Goal: Find specific page/section: Find specific page/section

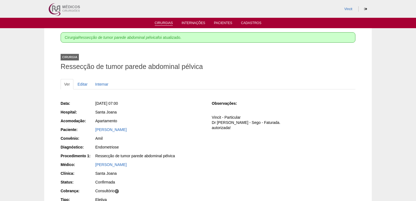
click at [168, 21] on link "Cirurgias" at bounding box center [164, 23] width 18 height 5
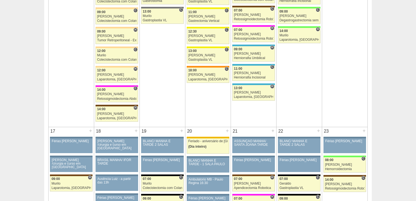
scroll to position [830, 0]
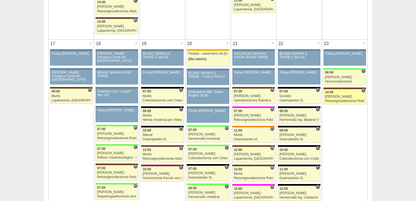
click at [336, 99] on div "Retossigmoidectomia Robótica" at bounding box center [345, 101] width 40 height 4
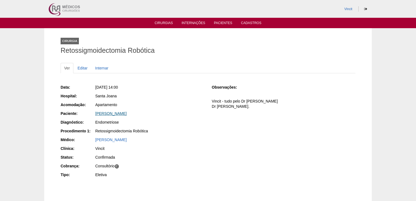
click at [127, 112] on link "JULIANA APARECIDA SALINO" at bounding box center [110, 113] width 31 height 4
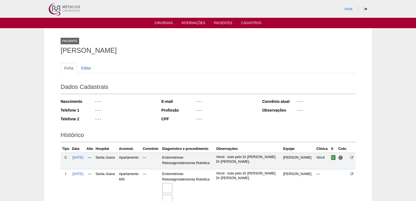
scroll to position [53, 0]
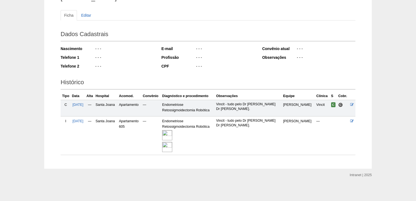
click at [172, 132] on img at bounding box center [167, 135] width 10 height 10
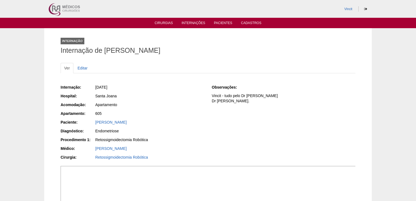
click at [163, 20] on ul "Cirurgias Internações Pacientes Cadastros" at bounding box center [208, 23] width 416 height 10
click at [164, 22] on link "Cirurgias" at bounding box center [164, 23] width 18 height 5
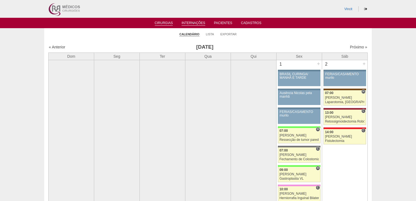
click at [196, 23] on link "Internações" at bounding box center [194, 23] width 24 height 5
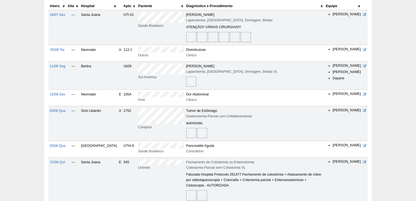
scroll to position [87, 0]
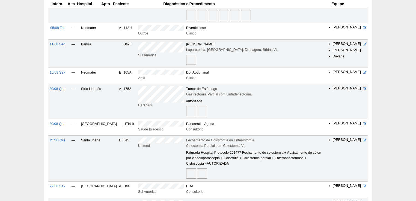
click at [186, 109] on img at bounding box center [191, 111] width 10 height 10
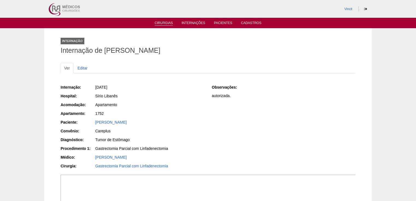
click at [162, 23] on link "Cirurgias" at bounding box center [164, 23] width 18 height 5
